Goal: Find specific page/section: Find specific page/section

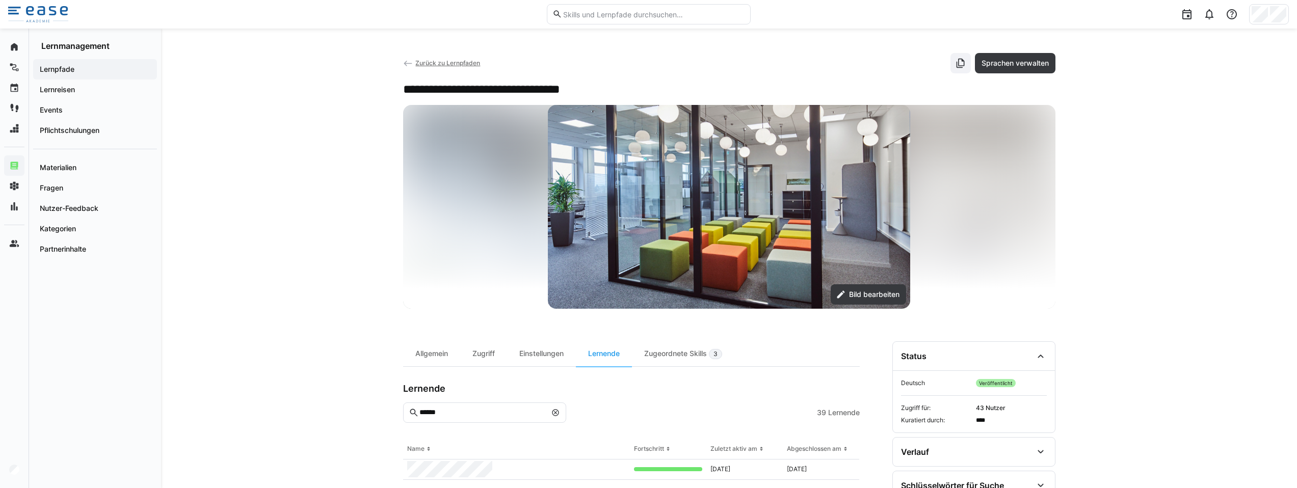
scroll to position [37, 0]
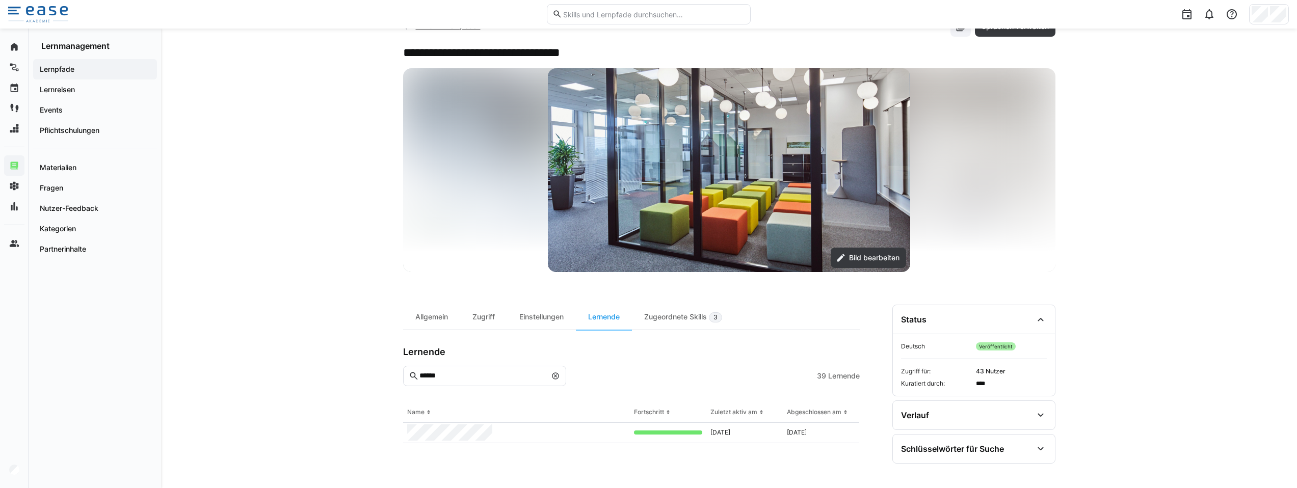
click at [66, 75] on div "Lernpfade" at bounding box center [95, 69] width 124 height 20
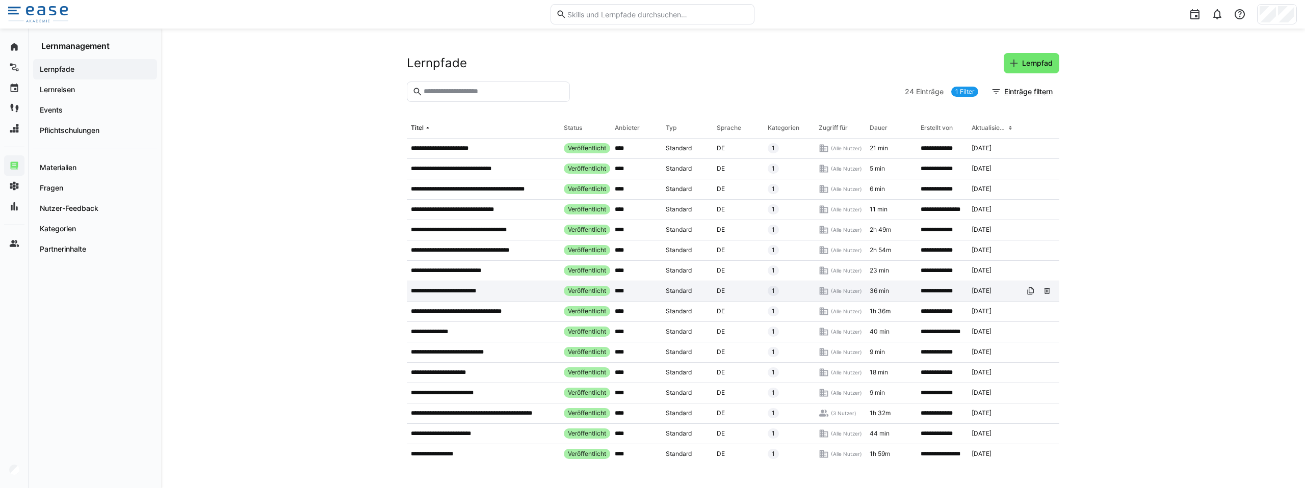
click at [430, 291] on p "**********" at bounding box center [451, 291] width 81 height 8
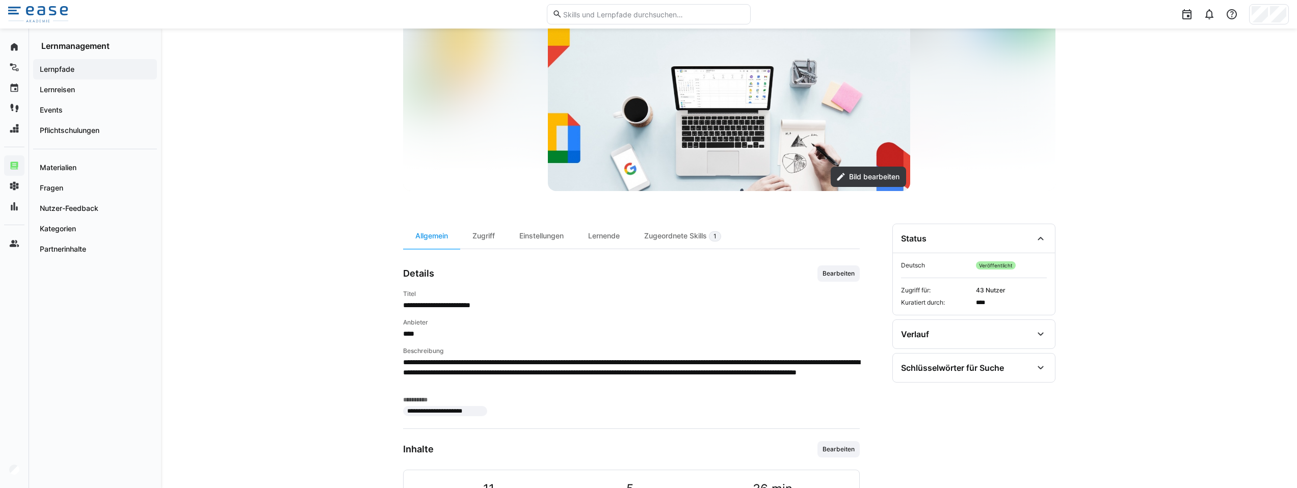
scroll to position [126, 0]
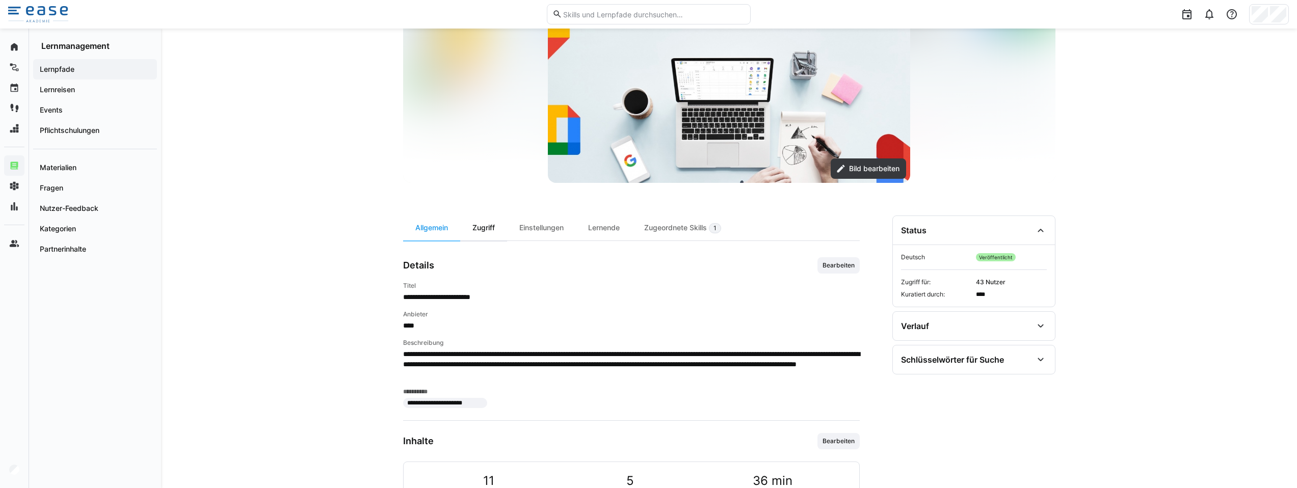
click at [491, 234] on div "Zugriff" at bounding box center [483, 228] width 47 height 25
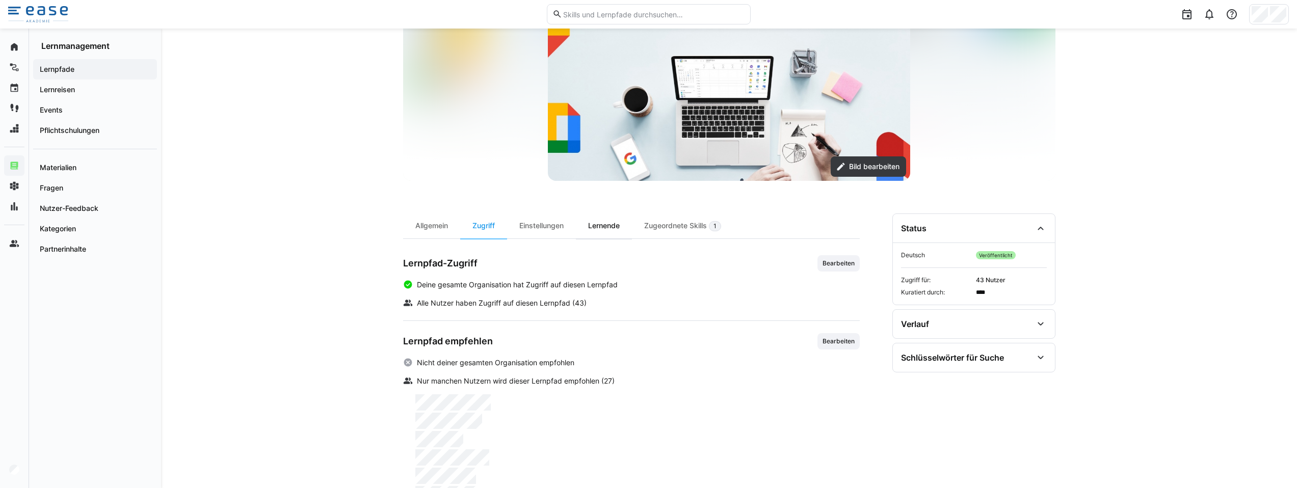
click at [614, 225] on div "Lernende" at bounding box center [604, 226] width 56 height 25
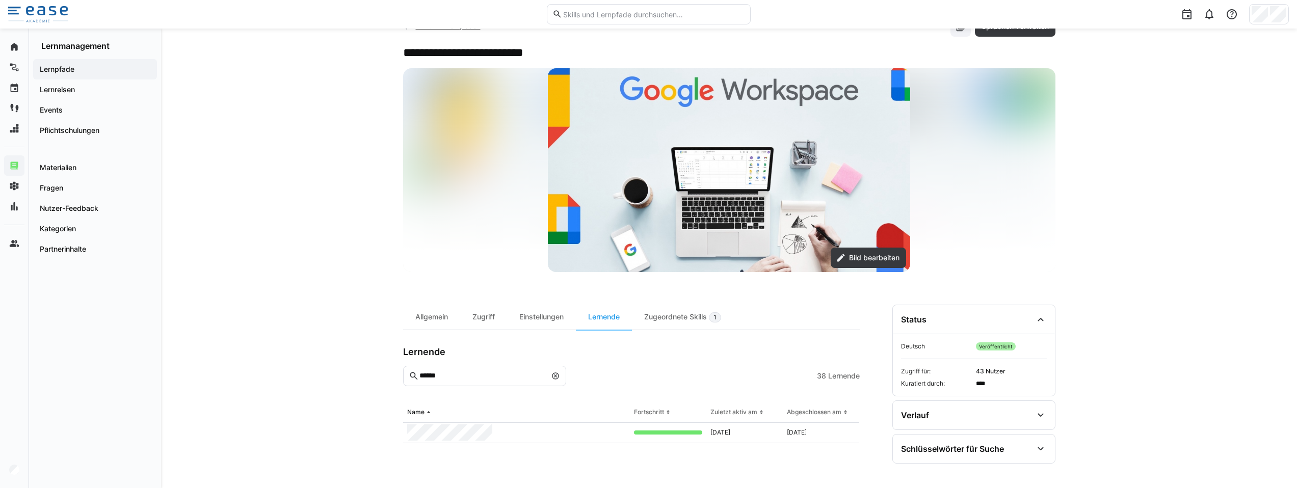
click at [0, 0] on app-navigation-label "Lernpfade" at bounding box center [0, 0] width 0 height 0
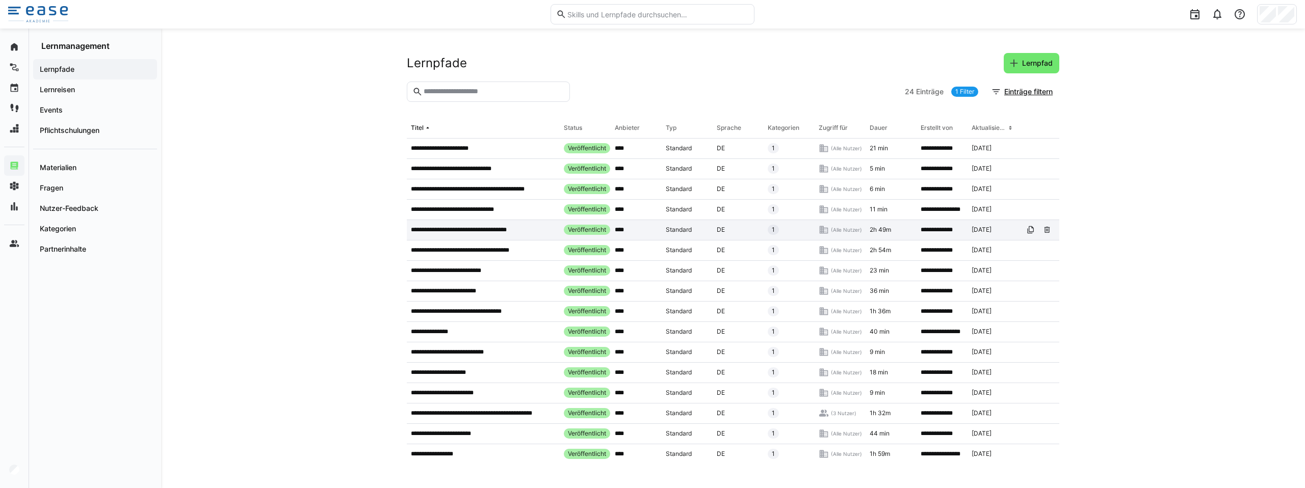
click at [468, 232] on p "**********" at bounding box center [470, 230] width 118 height 8
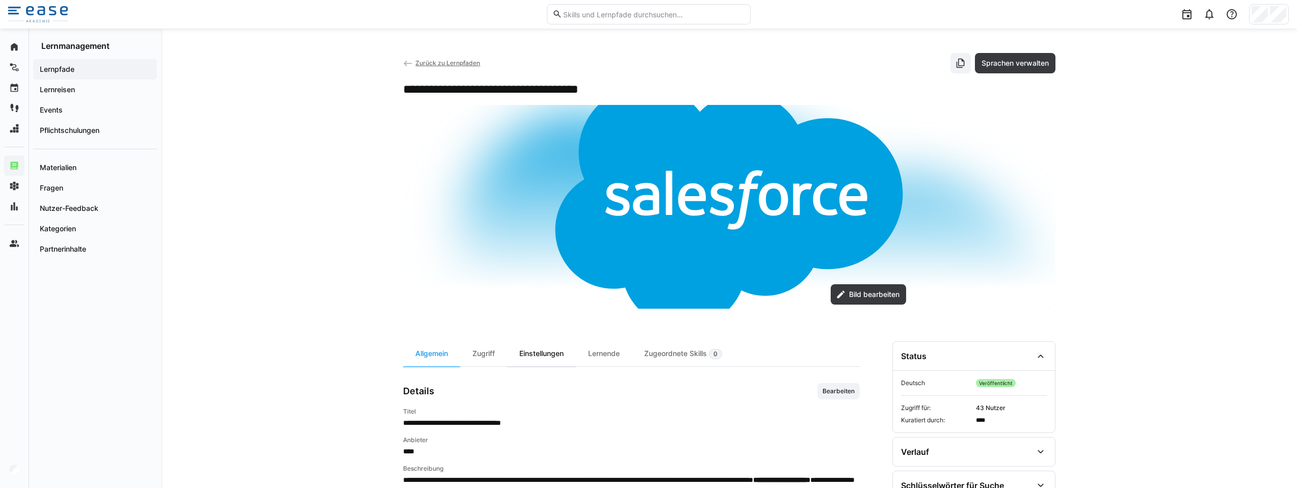
click at [576, 349] on div "Einstellungen" at bounding box center [541, 353] width 69 height 25
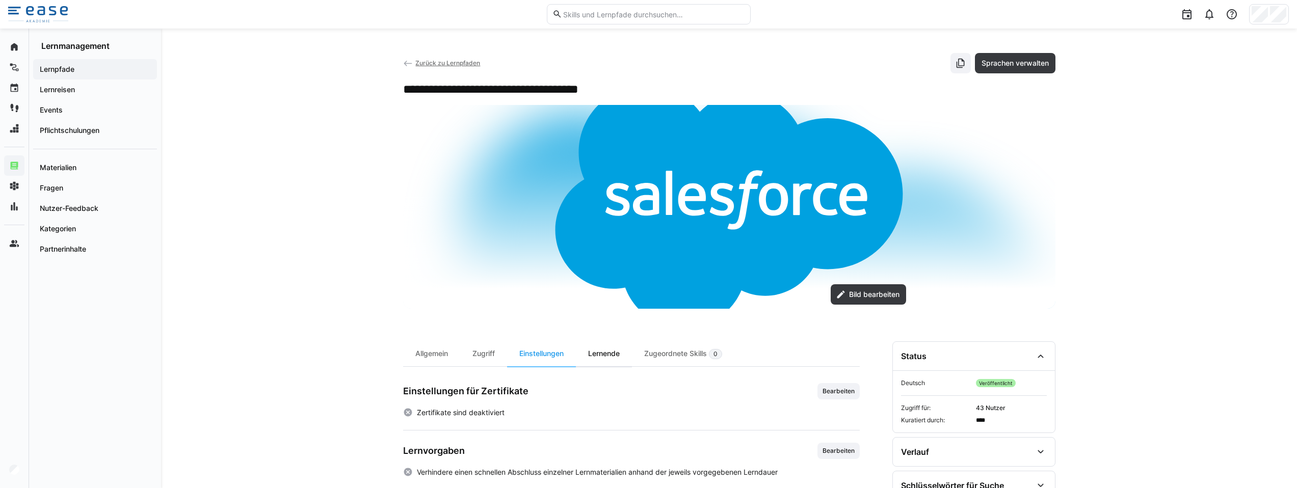
click at [595, 352] on div "Lernende" at bounding box center [604, 353] width 56 height 25
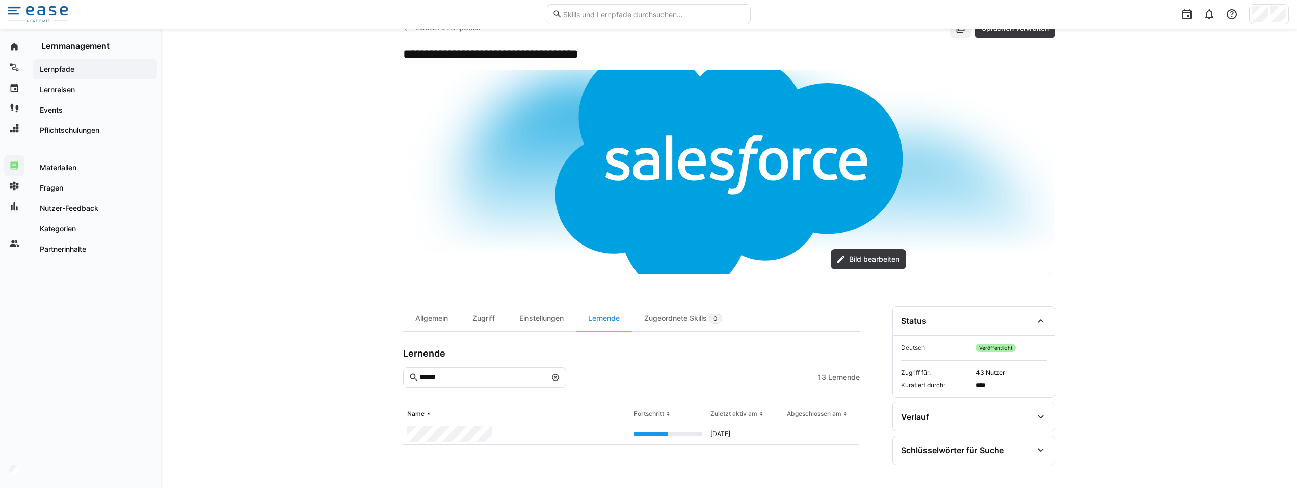
scroll to position [37, 0]
